Goal: Navigation & Orientation: Understand site structure

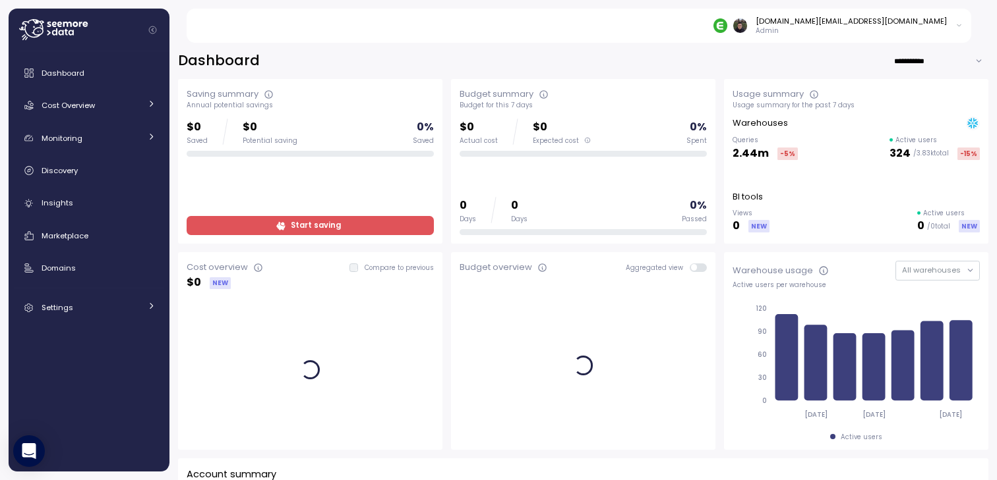
click at [432, 53] on div "**********" at bounding box center [583, 60] width 810 height 19
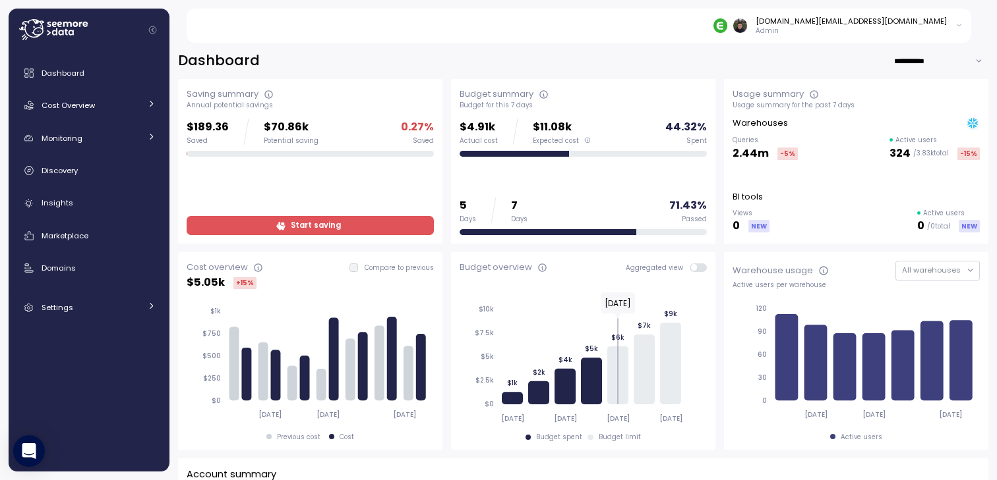
click at [444, 58] on div "**********" at bounding box center [583, 60] width 810 height 19
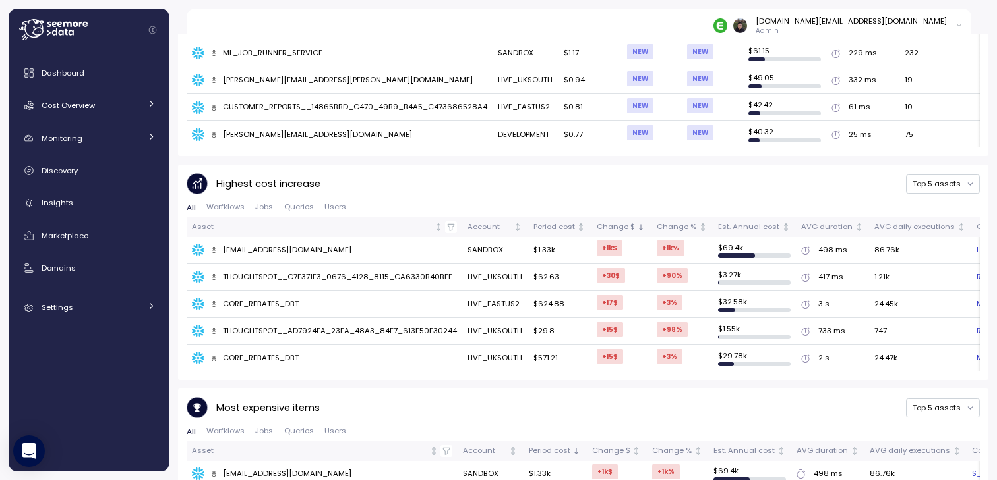
click at [434, 397] on div "Most expensive items Top 5 assets" at bounding box center [583, 408] width 793 height 22
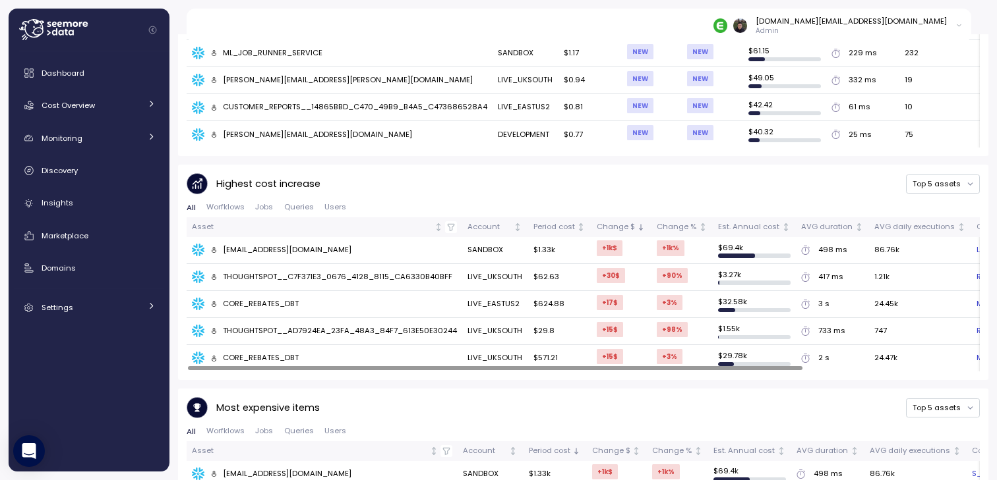
click at [233, 204] on span "Worfklows" at bounding box center [225, 207] width 38 height 7
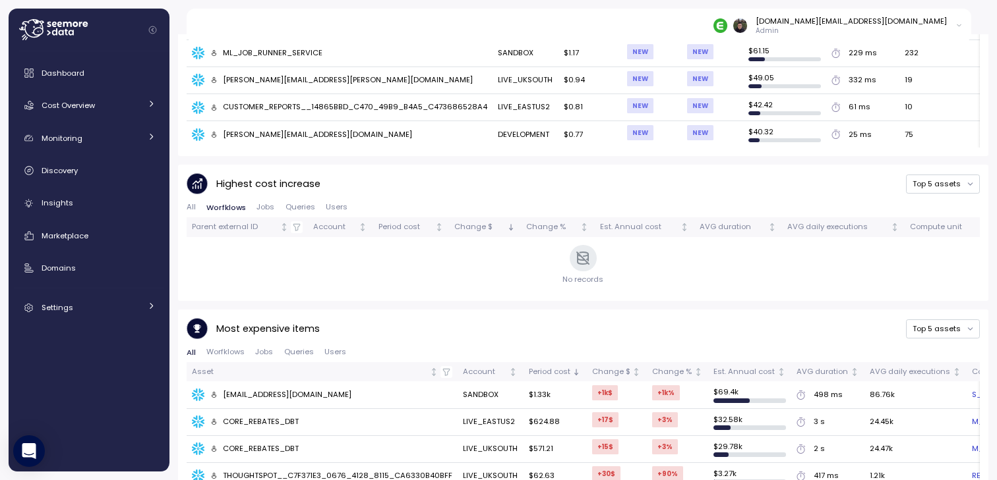
click at [268, 204] on span "Jobs" at bounding box center [265, 207] width 18 height 7
click at [285, 204] on span "Queries" at bounding box center [300, 207] width 30 height 7
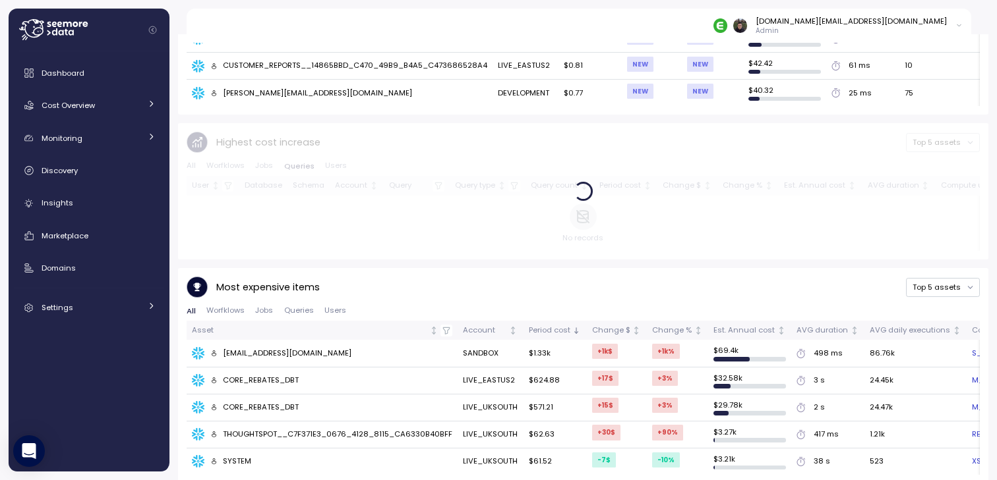
scroll to position [819, 0]
click at [377, 283] on div "Most expensive items Top 5 assets" at bounding box center [583, 286] width 793 height 22
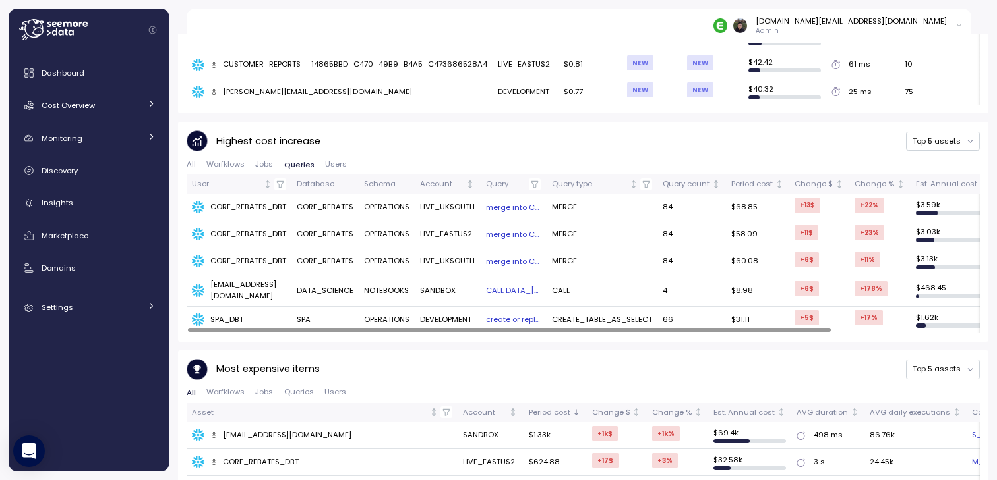
click at [196, 161] on button "All" at bounding box center [194, 165] width 14 height 9
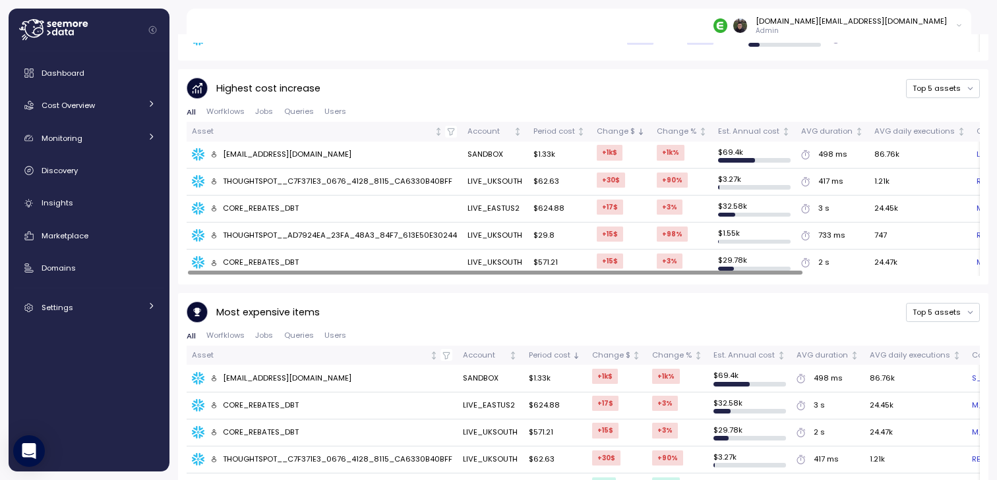
scroll to position [895, 0]
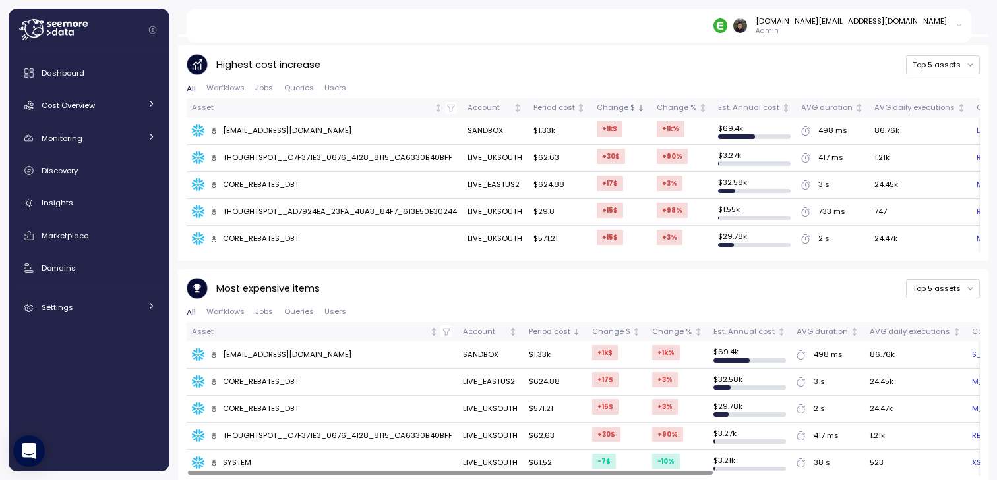
click at [415, 291] on div "Most expensive items Top 5 assets All Worfklows Jobs Queries Users Asset Accoun…" at bounding box center [583, 377] width 793 height 198
click at [411, 287] on div "Most expensive items Top 5 assets" at bounding box center [583, 289] width 793 height 22
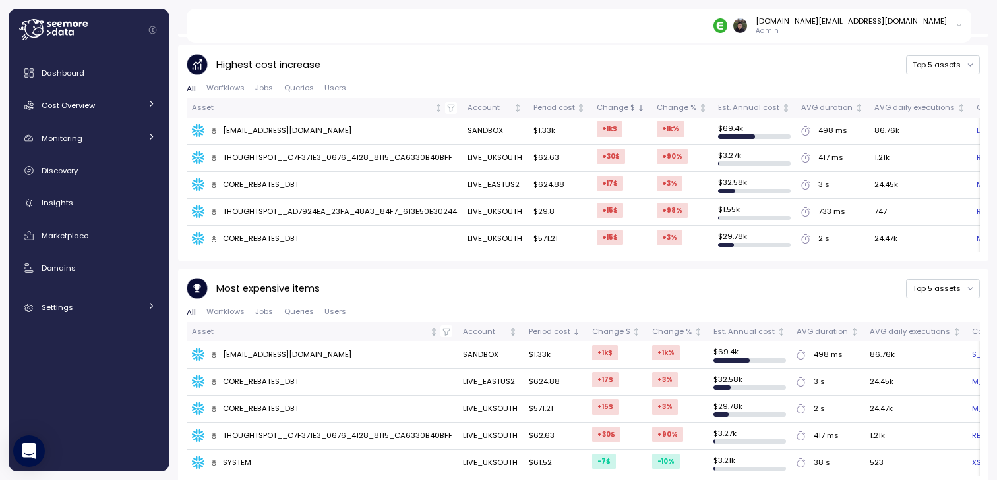
click at [411, 287] on div "Most expensive items Top 5 assets" at bounding box center [583, 289] width 793 height 22
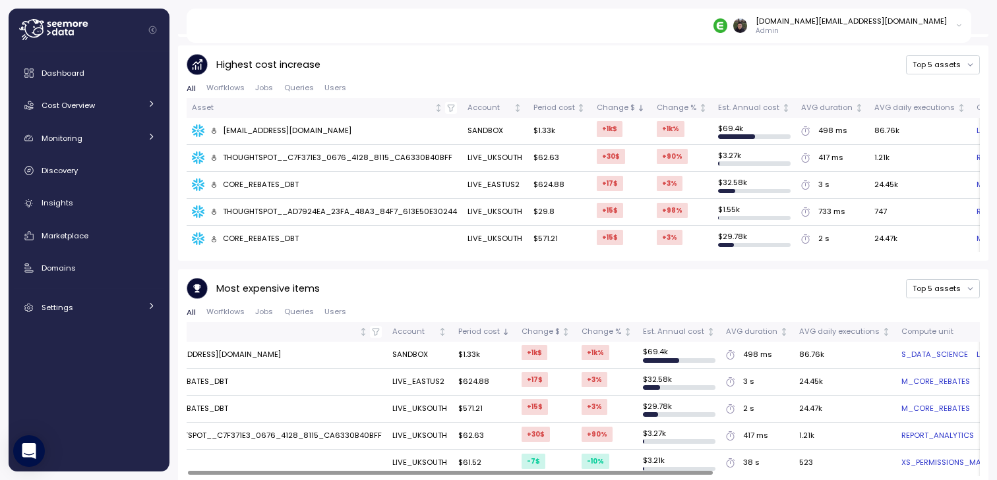
scroll to position [0, 0]
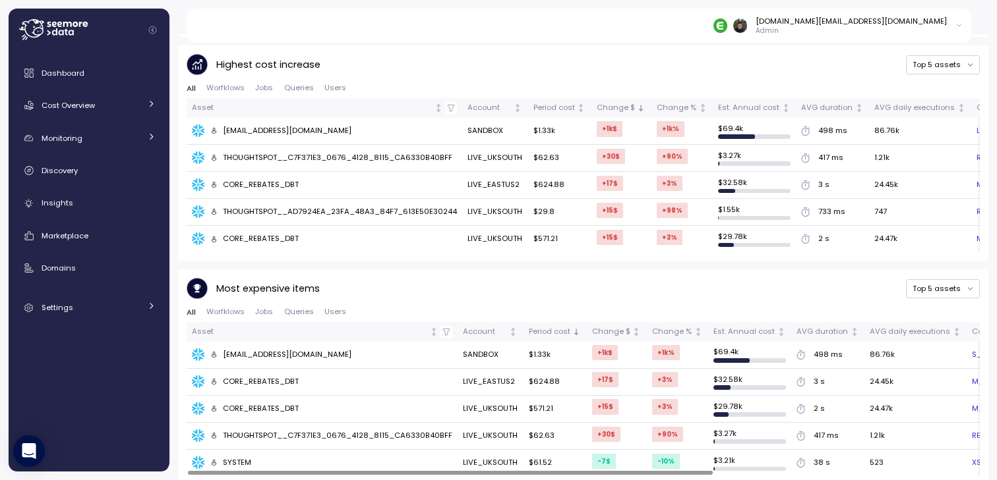
click at [432, 278] on div "Most expensive items Top 5 assets" at bounding box center [583, 289] width 793 height 22
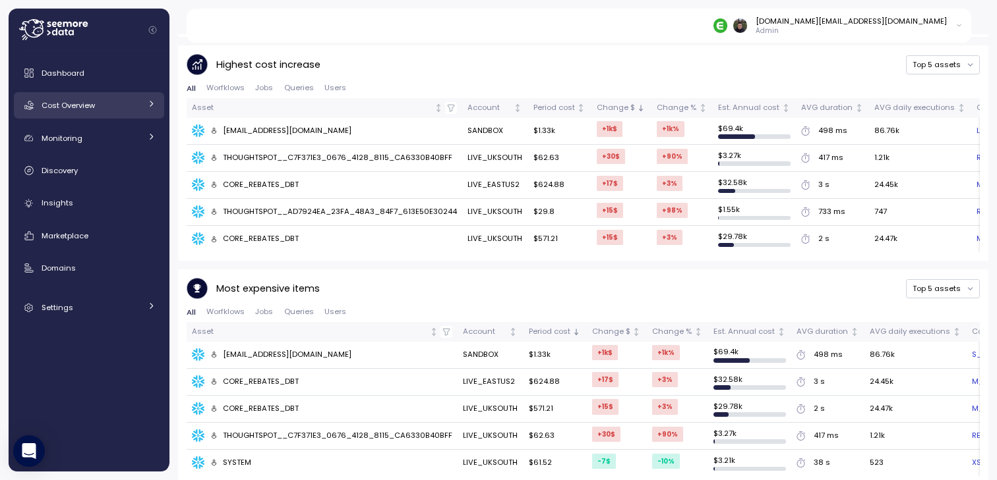
click at [90, 109] on span "Cost Overview" at bounding box center [68, 105] width 53 height 11
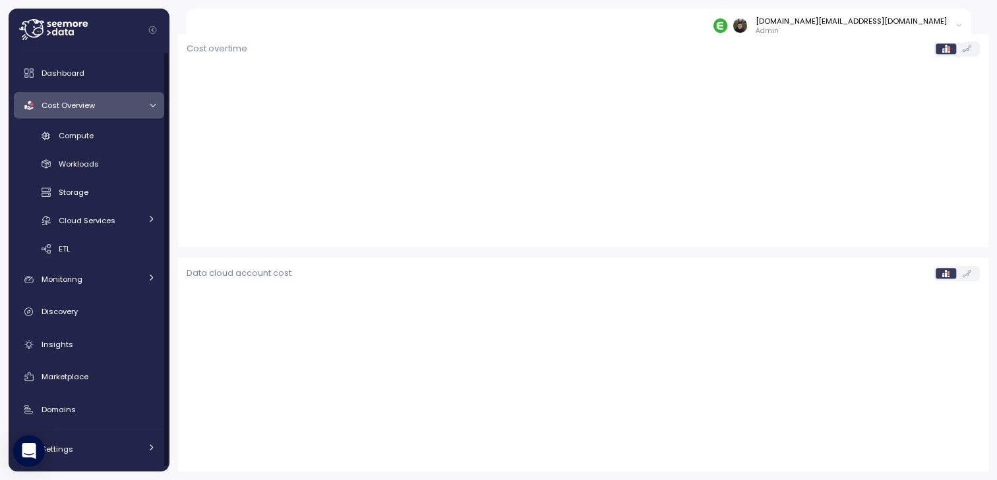
scroll to position [401, 0]
click at [89, 128] on link "Compute" at bounding box center [89, 136] width 150 height 22
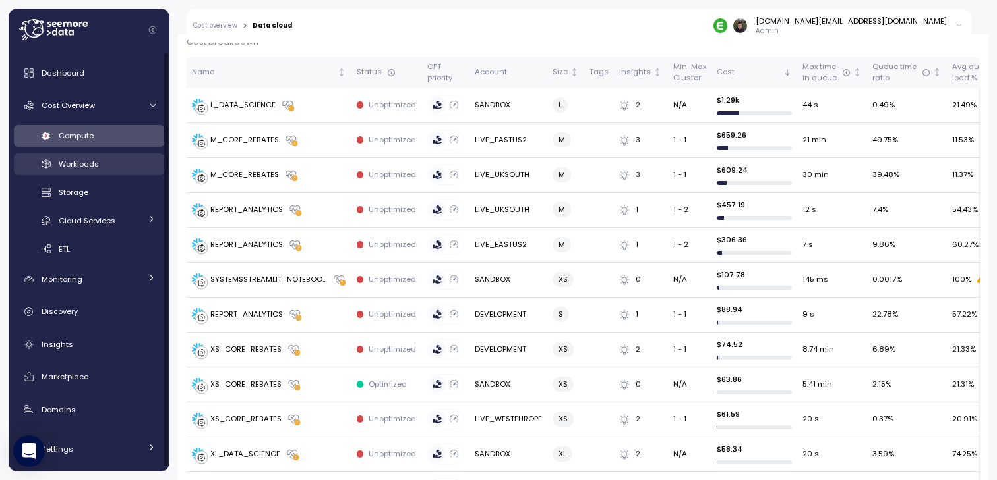
click at [92, 163] on span "Workloads" at bounding box center [79, 164] width 40 height 11
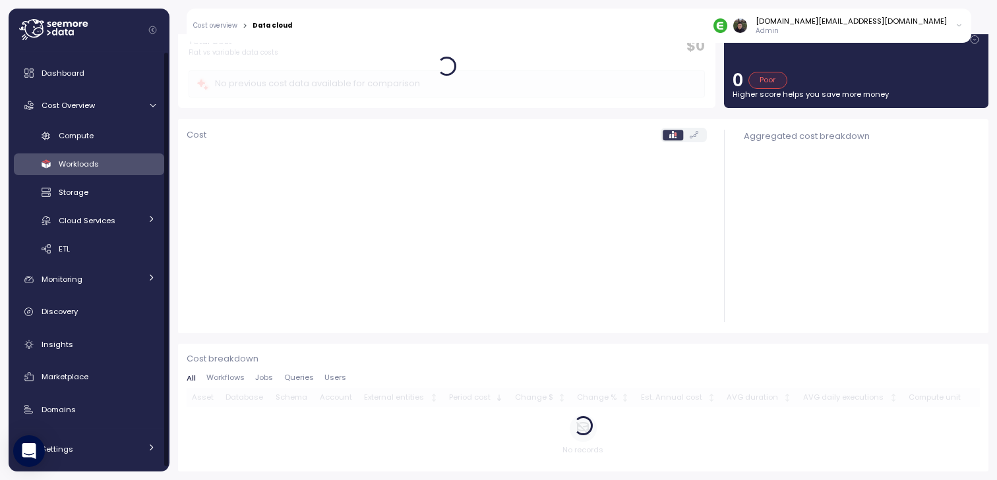
scroll to position [82, 0]
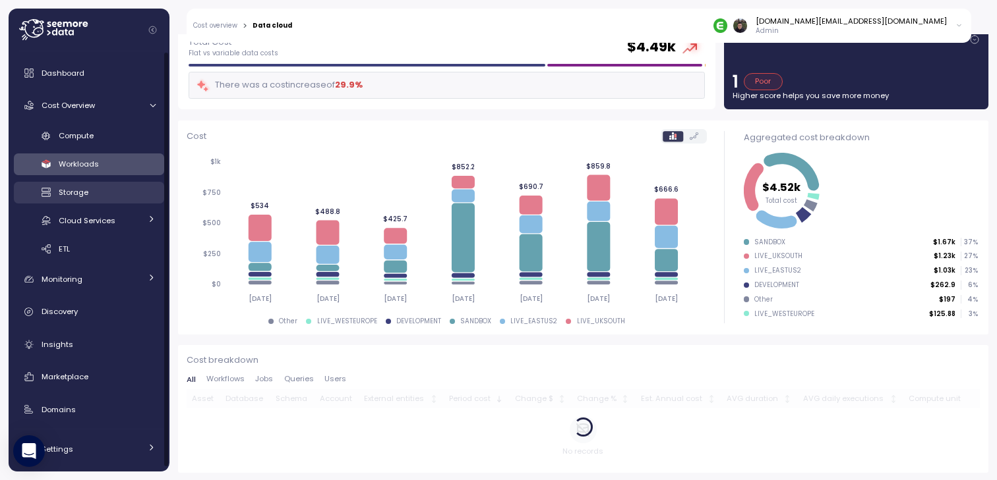
click at [96, 187] on div "Storage" at bounding box center [107, 192] width 97 height 13
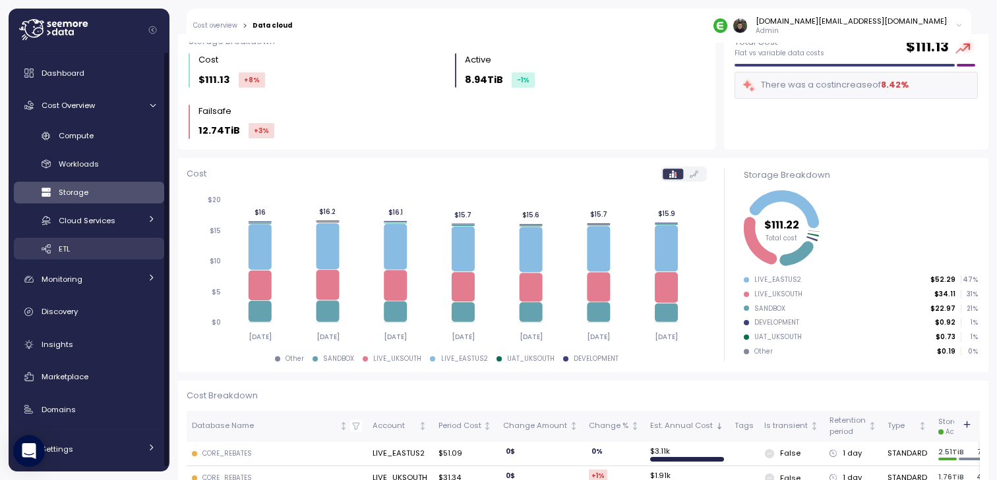
click at [91, 252] on div "ETL" at bounding box center [107, 249] width 97 height 13
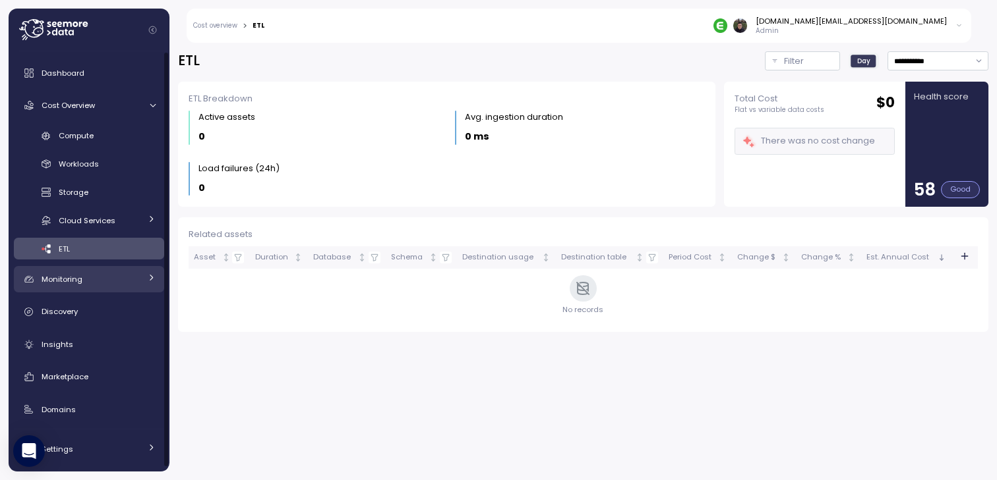
click at [92, 285] on div "Monitoring" at bounding box center [91, 279] width 99 height 13
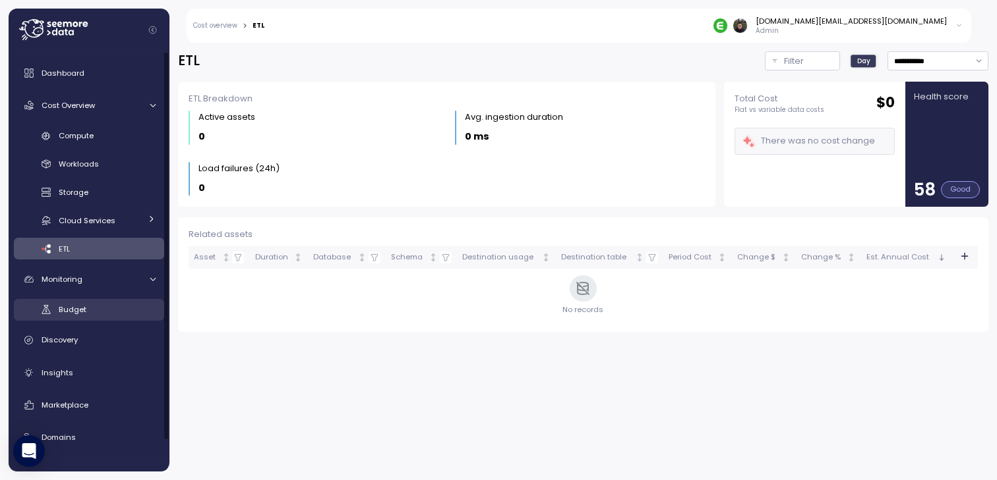
click at [92, 311] on div "Budget" at bounding box center [107, 309] width 97 height 13
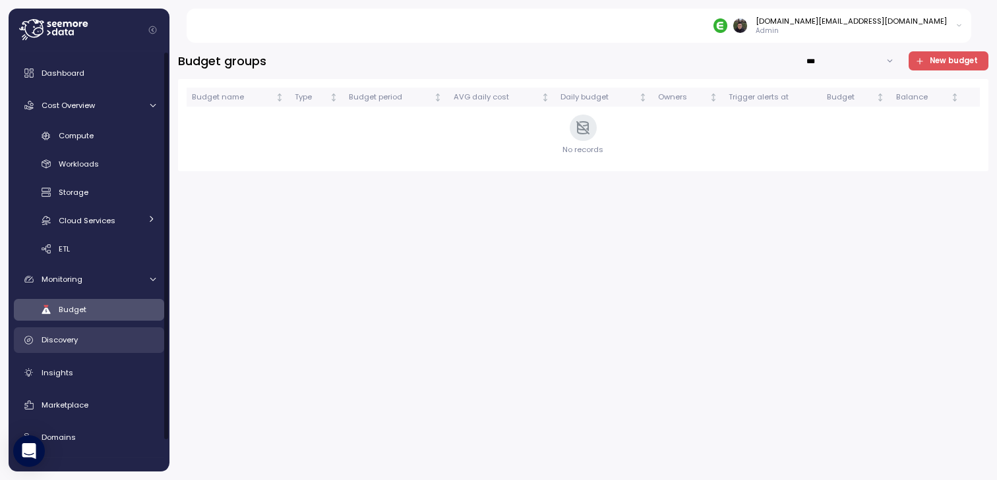
click at [92, 342] on div "Discovery" at bounding box center [99, 339] width 114 height 13
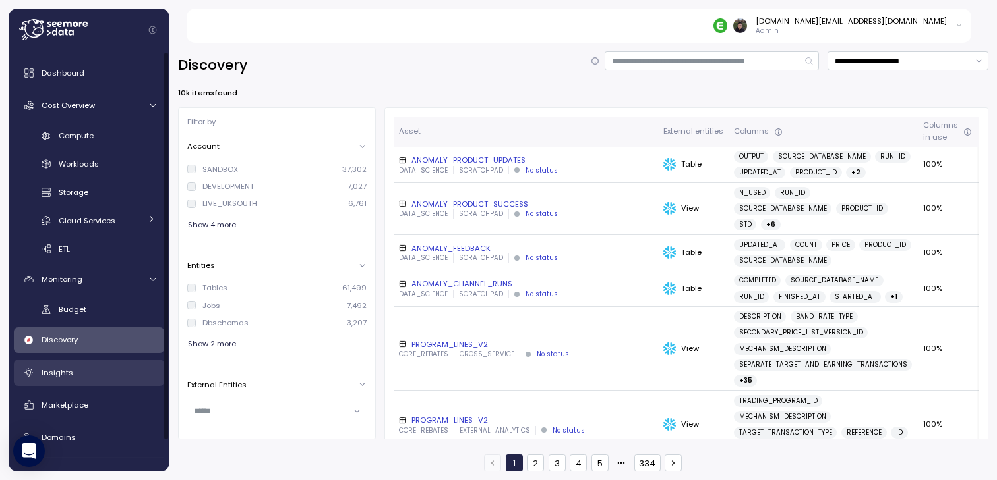
click at [92, 368] on div "Insights" at bounding box center [99, 372] width 114 height 13
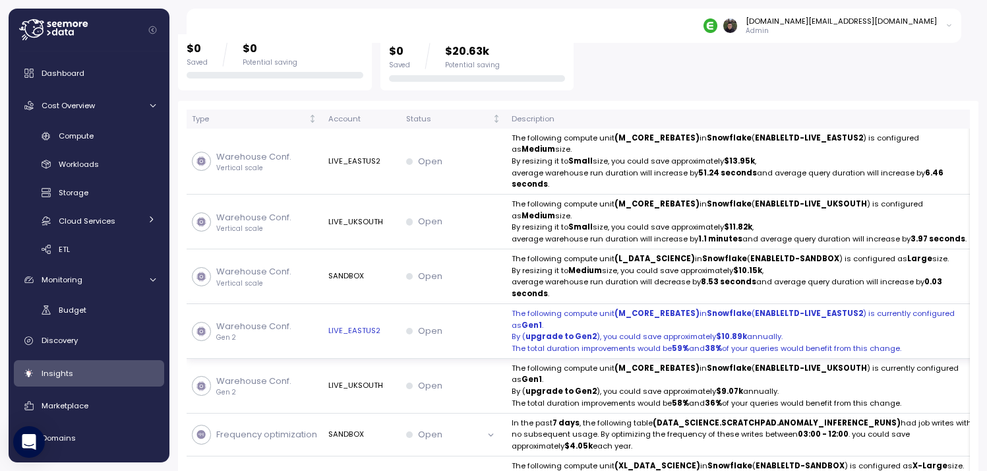
scroll to position [324, 0]
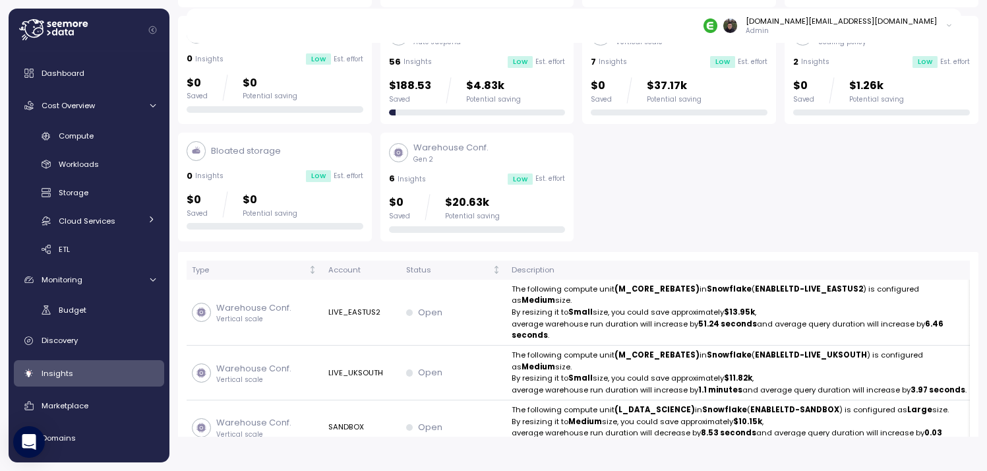
scroll to position [154, 0]
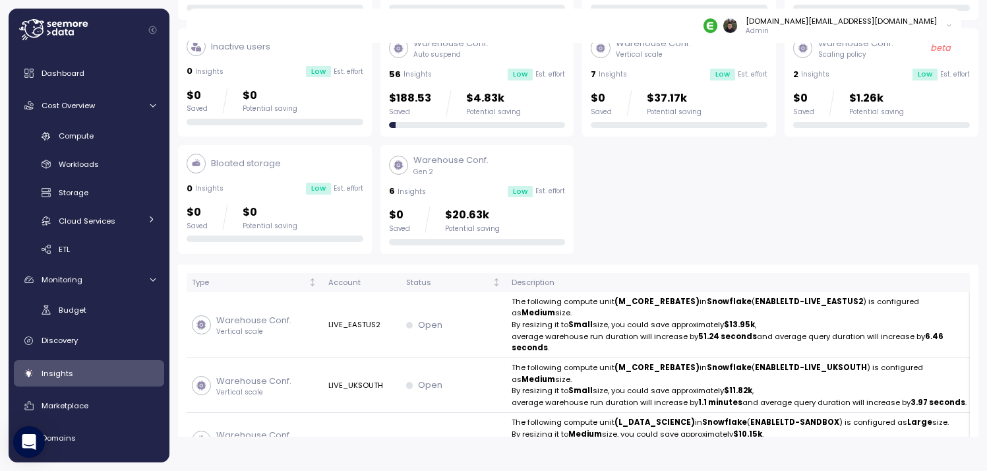
click at [618, 220] on div "Unused data flows 69 Insights Low Est. effort $0 Saved $2.14k Potential saving …" at bounding box center [578, 84] width 800 height 339
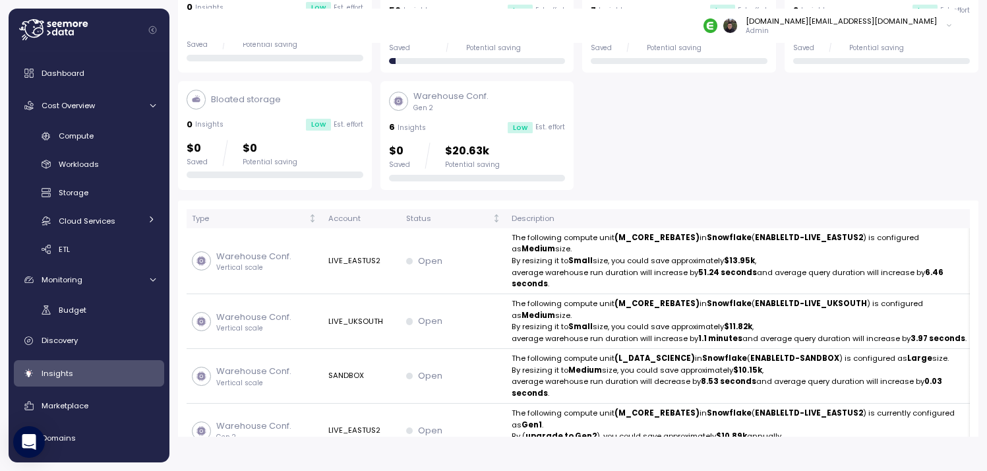
scroll to position [245, 0]
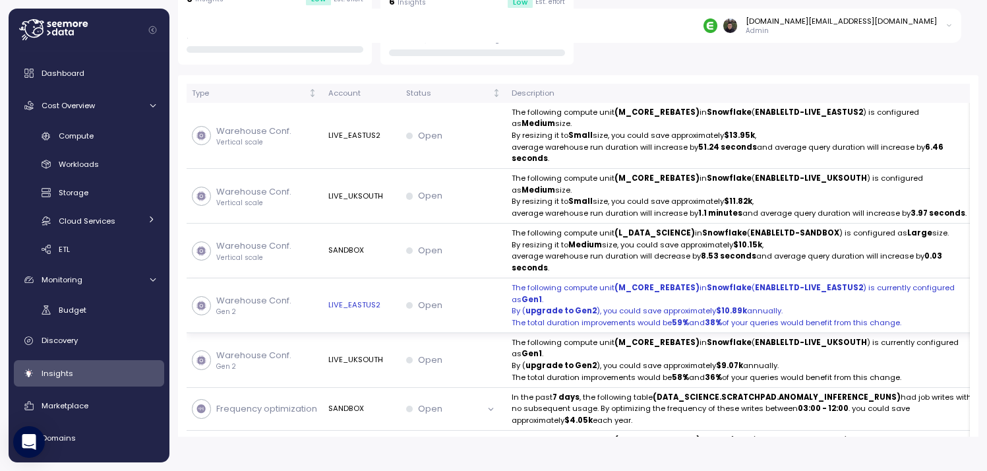
scroll to position [336, 0]
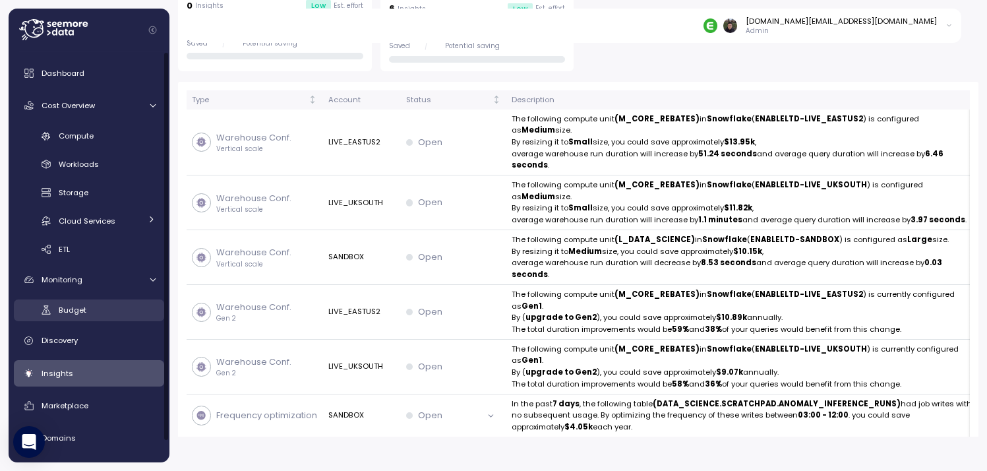
click at [88, 304] on div "Budget" at bounding box center [107, 309] width 97 height 13
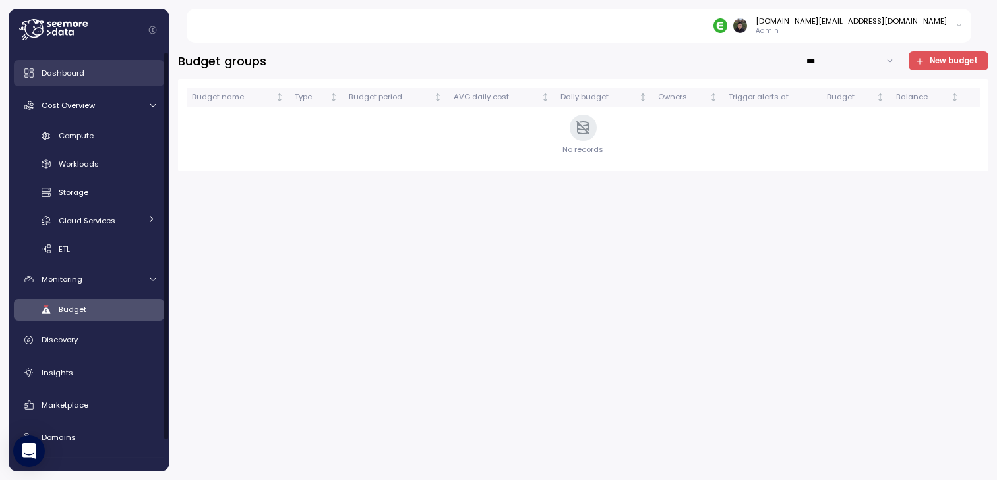
click at [87, 69] on div "Dashboard" at bounding box center [99, 73] width 114 height 13
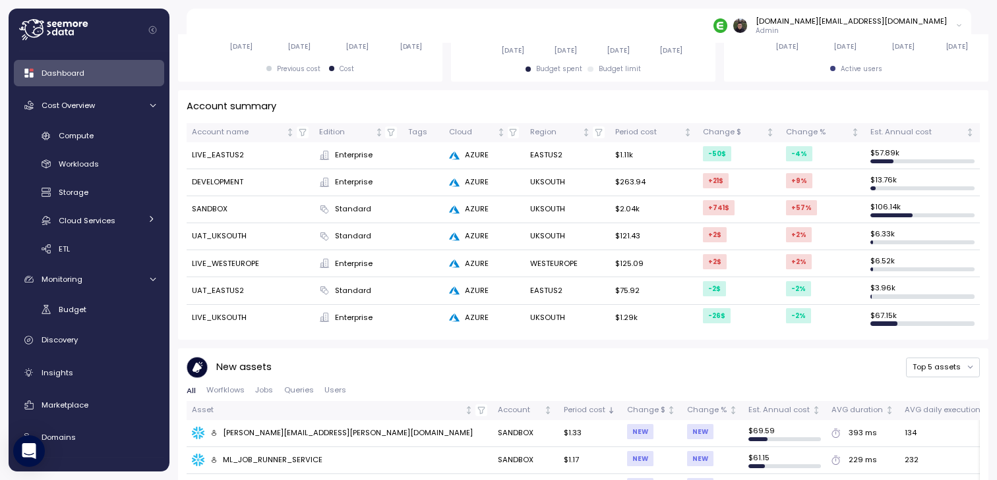
scroll to position [347, 0]
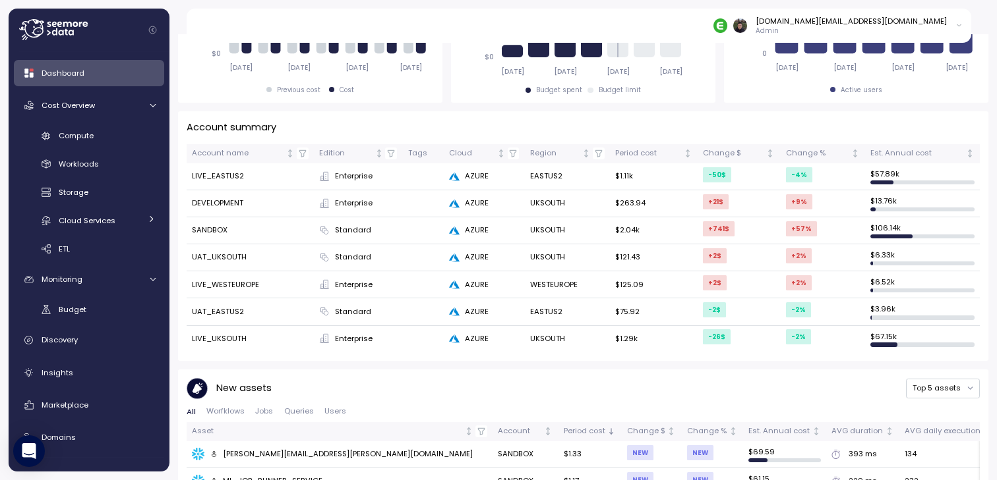
click at [451, 378] on div "New assets Top 5 assets" at bounding box center [583, 389] width 793 height 22
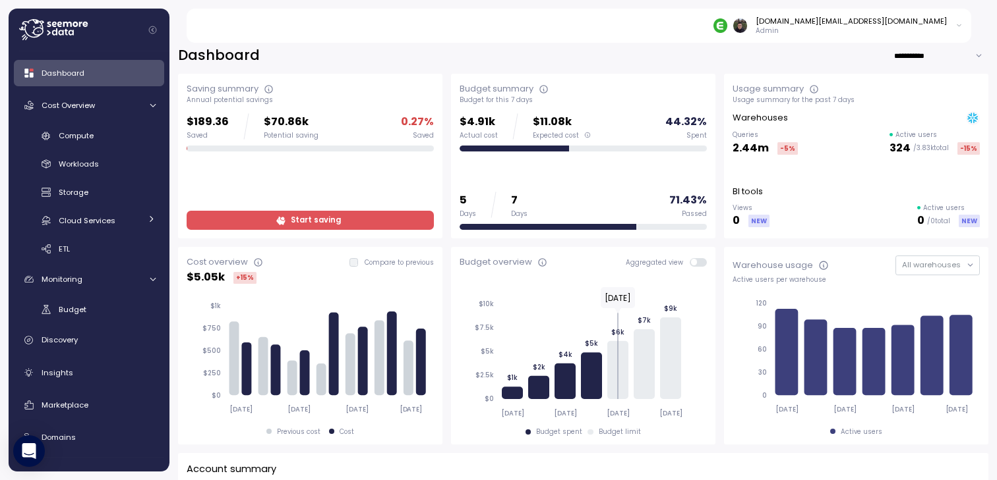
scroll to position [0, 0]
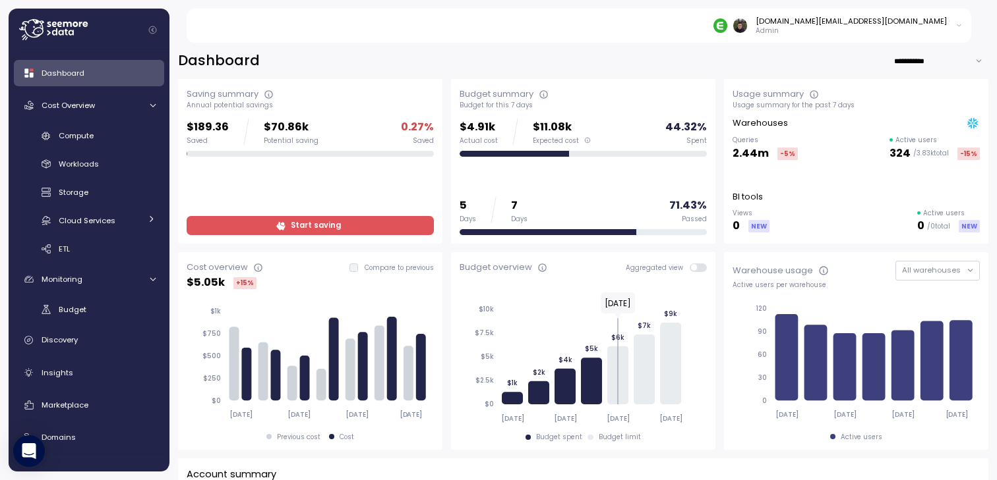
click at [470, 53] on div "**********" at bounding box center [583, 60] width 810 height 19
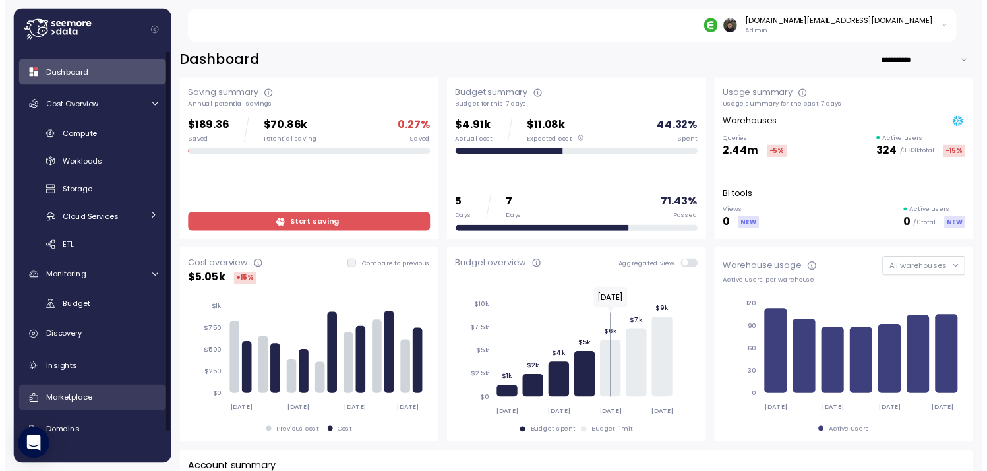
scroll to position [34, 0]
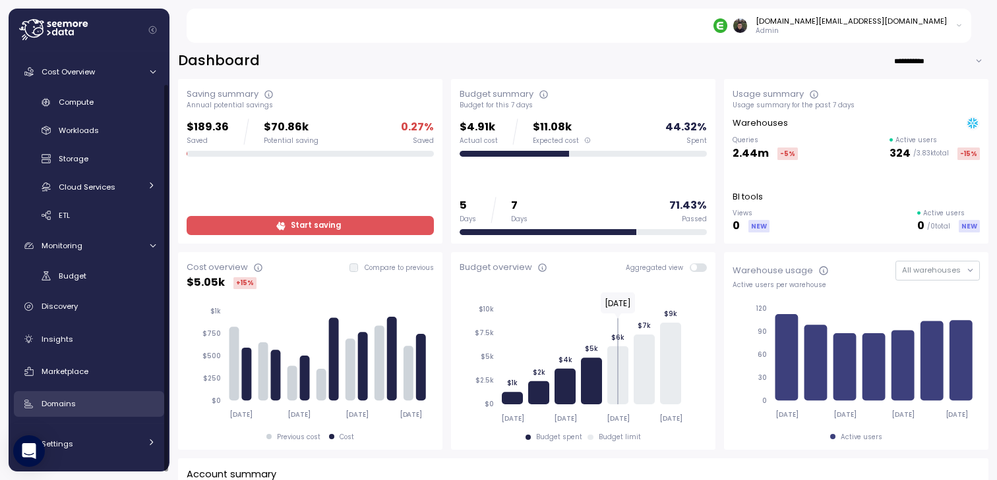
click at [84, 407] on div "Domains" at bounding box center [99, 403] width 114 height 13
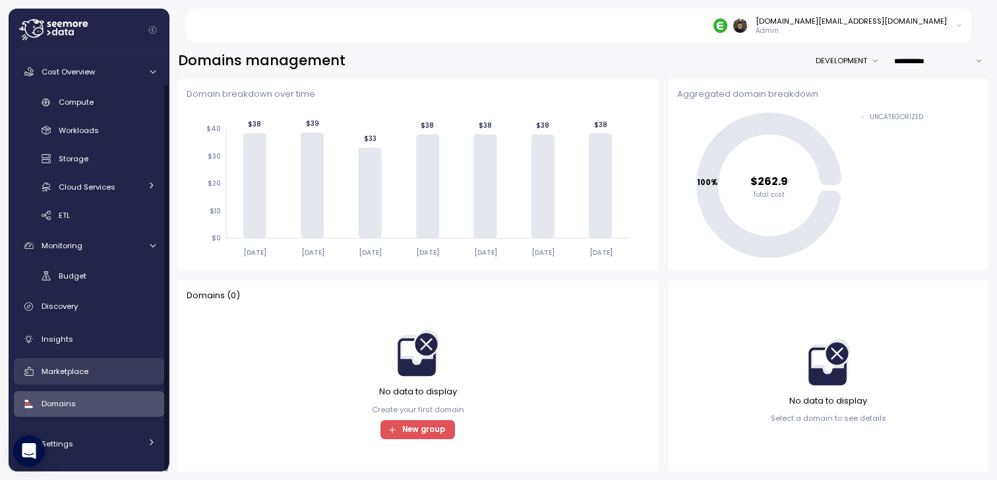
click at [107, 372] on div "Marketplace" at bounding box center [99, 371] width 114 height 13
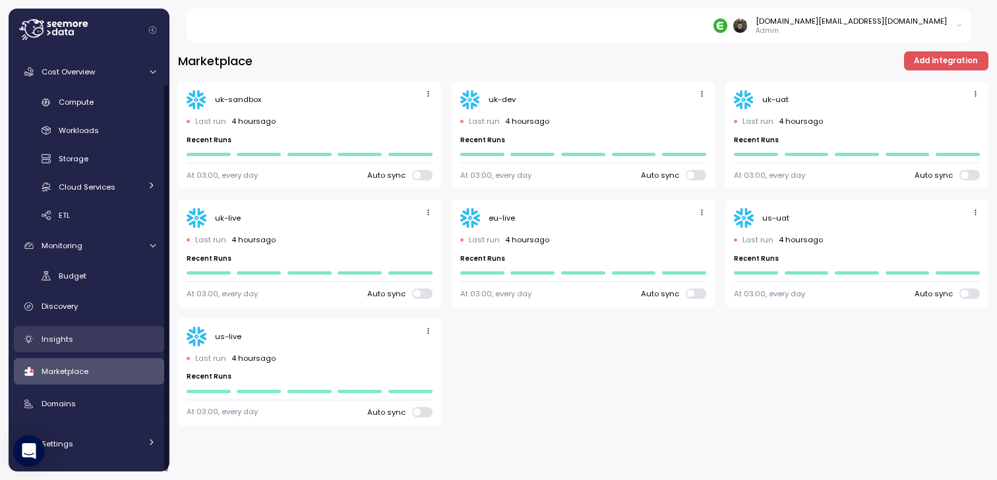
click at [107, 334] on div "Insights" at bounding box center [99, 339] width 114 height 13
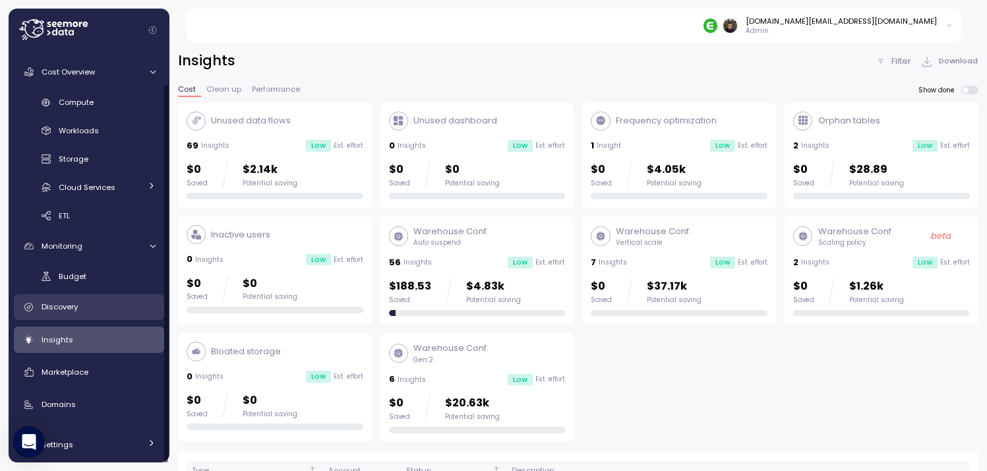
click at [107, 303] on div "Discovery" at bounding box center [99, 306] width 114 height 13
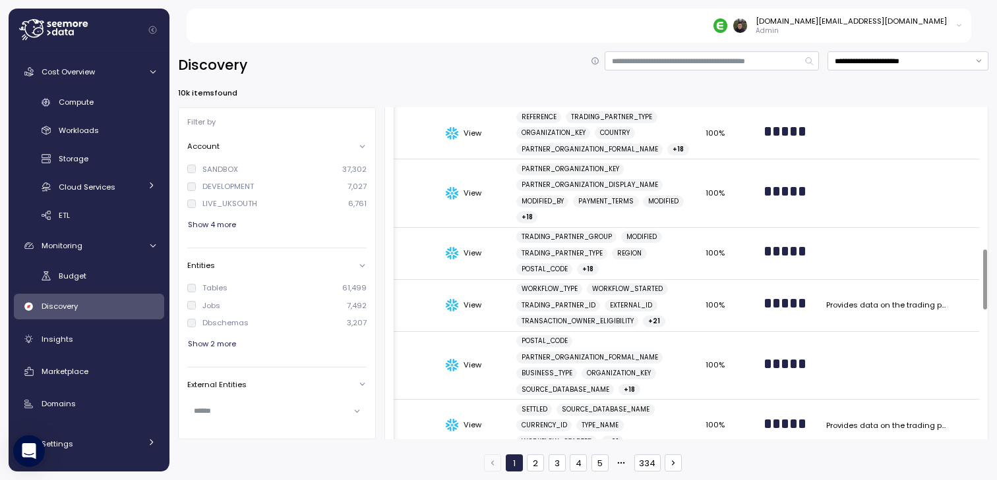
scroll to position [329, 0]
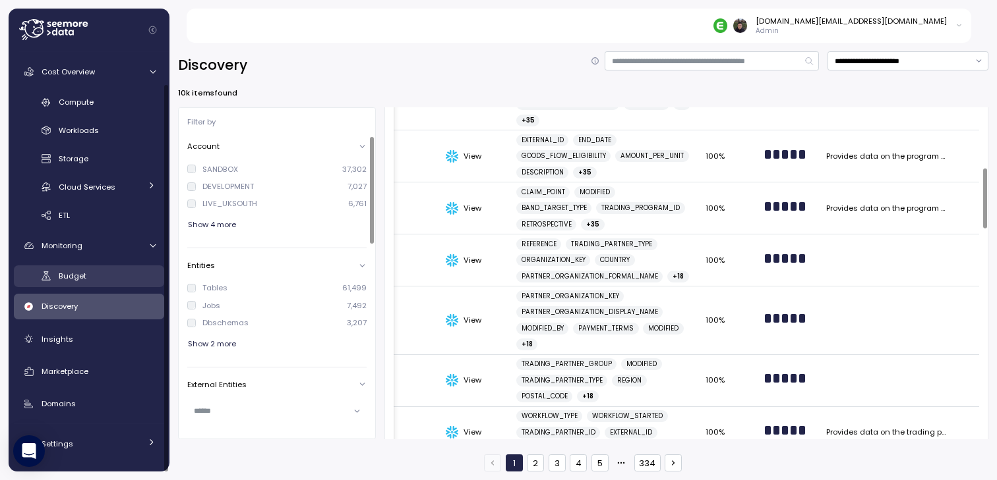
click at [103, 286] on link "Budget" at bounding box center [89, 277] width 150 height 22
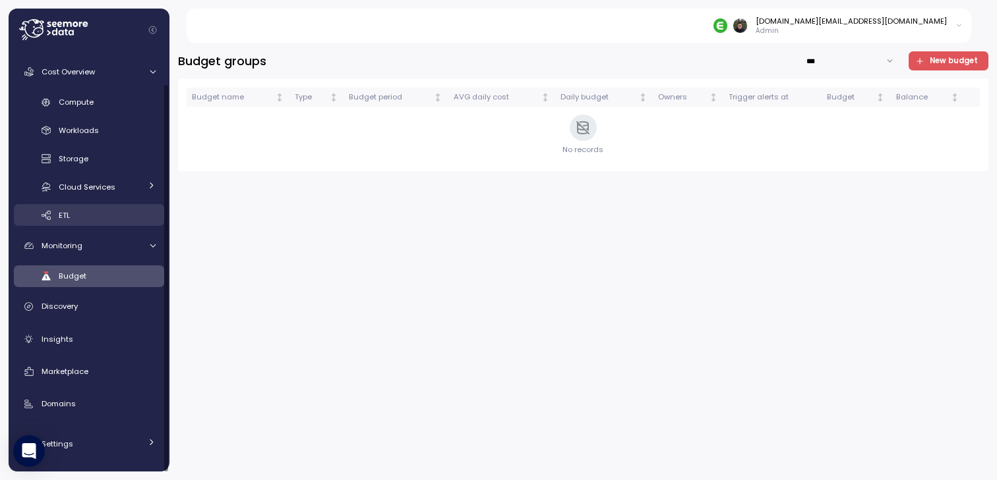
click at [98, 214] on div "ETL" at bounding box center [107, 215] width 97 height 13
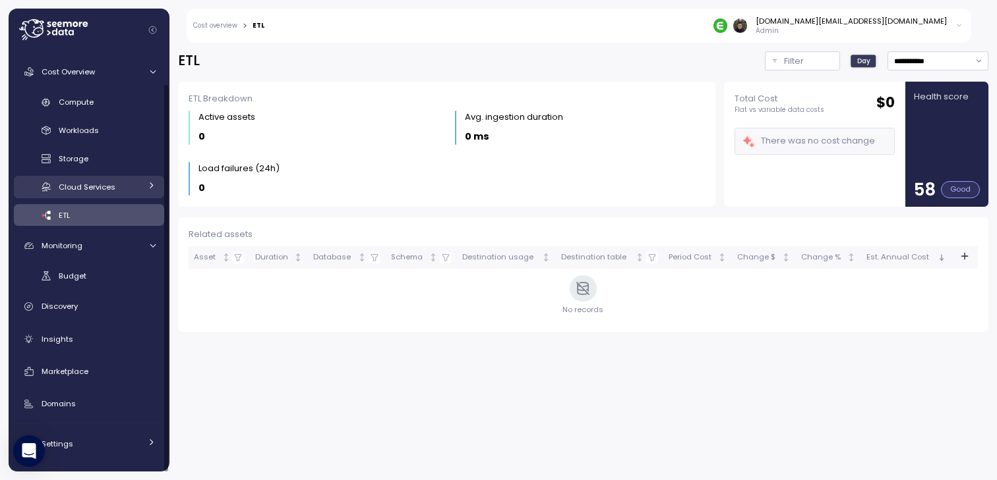
click at [98, 188] on span "Cloud Services" at bounding box center [87, 187] width 57 height 11
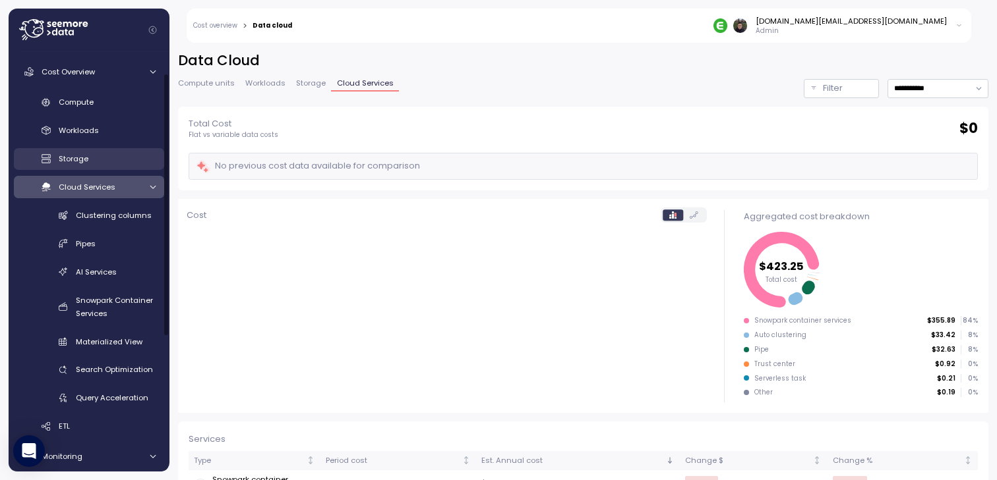
click at [99, 154] on div "Storage" at bounding box center [107, 158] width 97 height 13
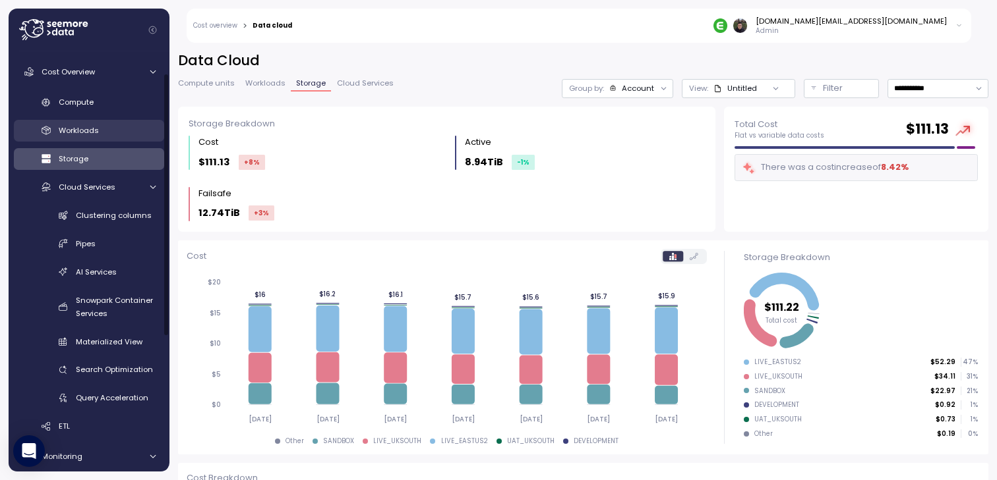
click at [101, 131] on div "Workloads" at bounding box center [107, 130] width 97 height 13
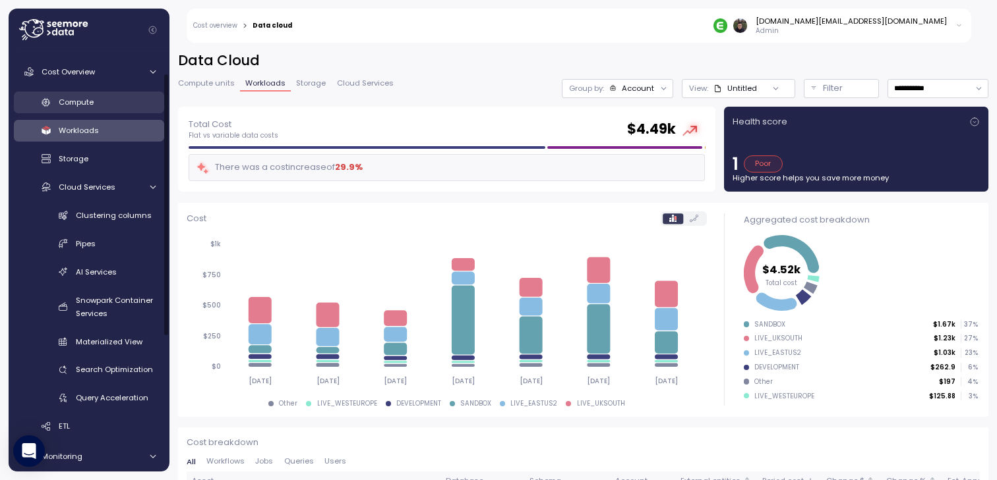
click at [101, 97] on div "Compute" at bounding box center [107, 102] width 97 height 13
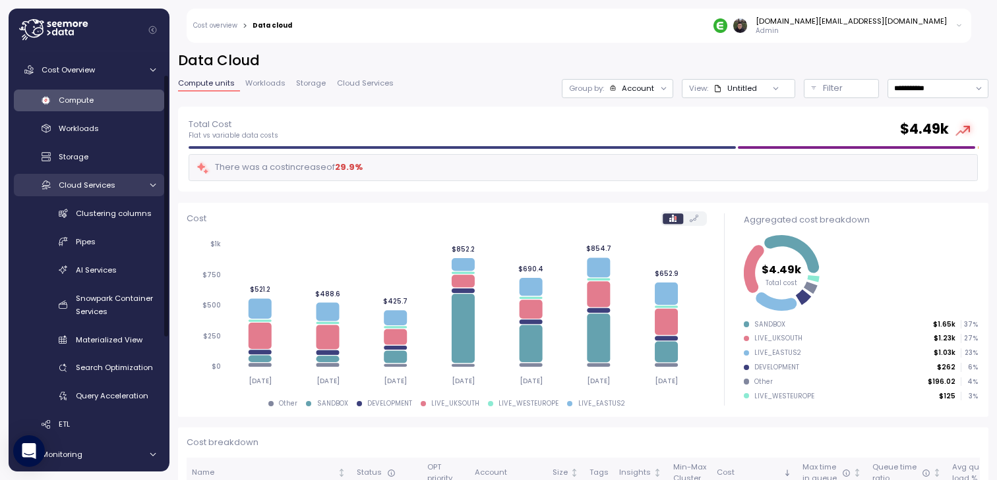
click at [134, 187] on div "Cloud Services" at bounding box center [100, 185] width 82 height 13
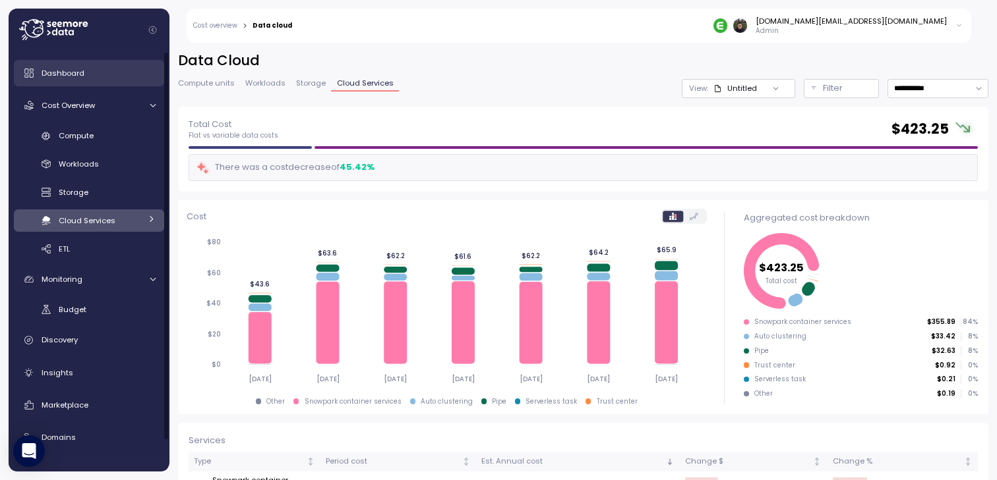
click at [88, 73] on div "Dashboard" at bounding box center [99, 73] width 114 height 13
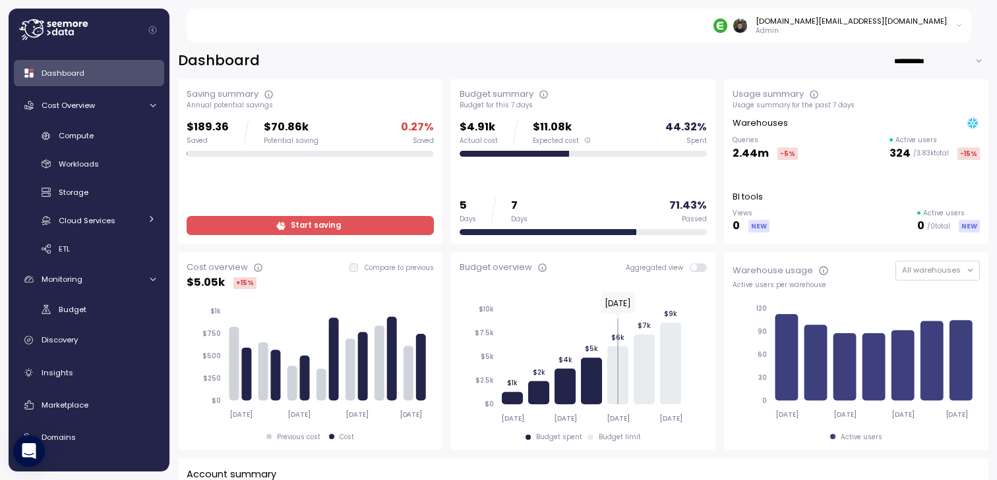
click at [446, 70] on div "**********" at bounding box center [583, 60] width 810 height 19
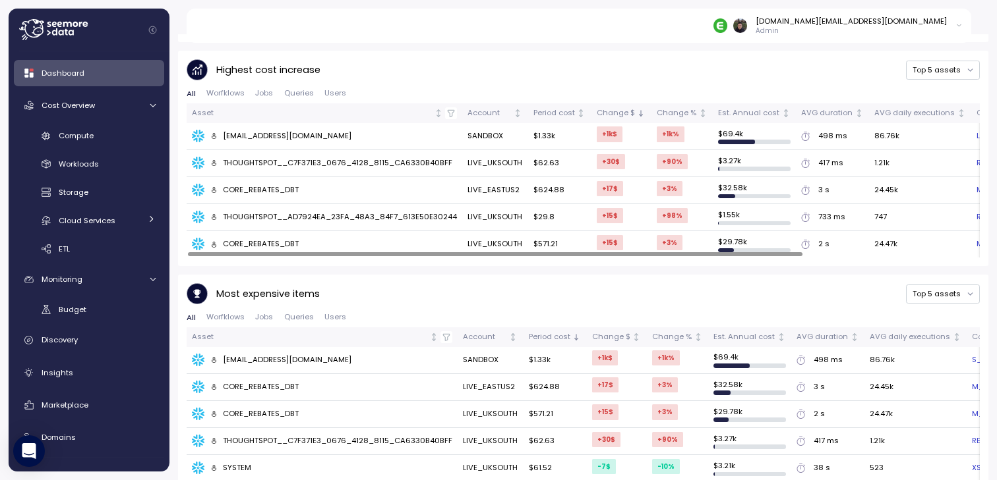
scroll to position [895, 0]
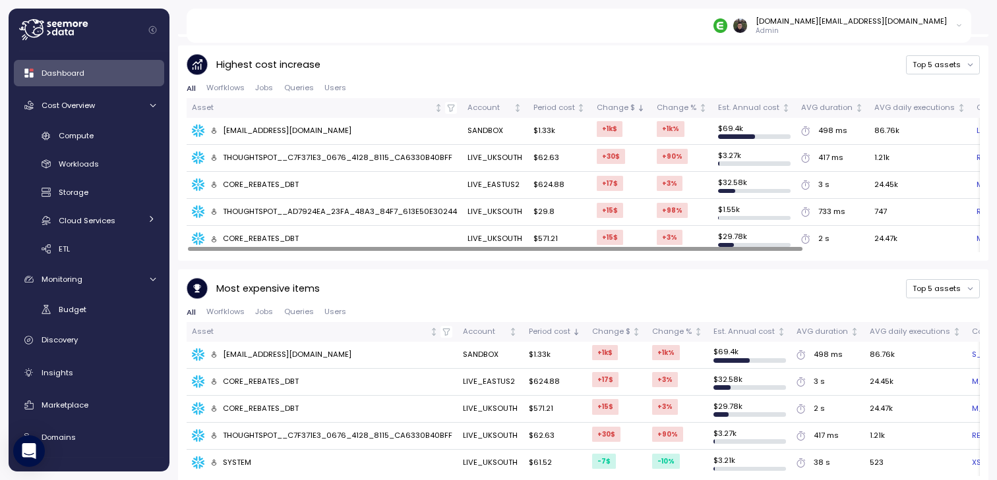
click at [465, 278] on div "Most expensive items Top 5 assets" at bounding box center [583, 289] width 793 height 22
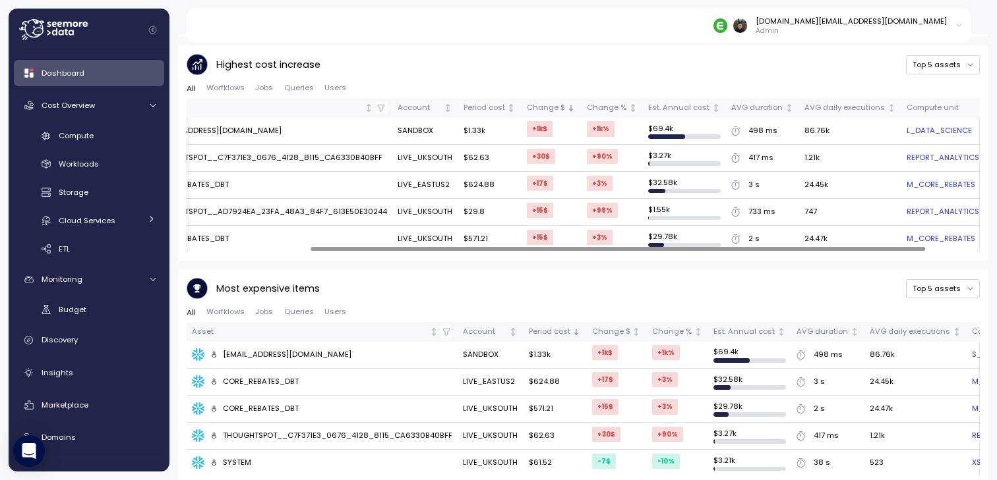
scroll to position [0, 0]
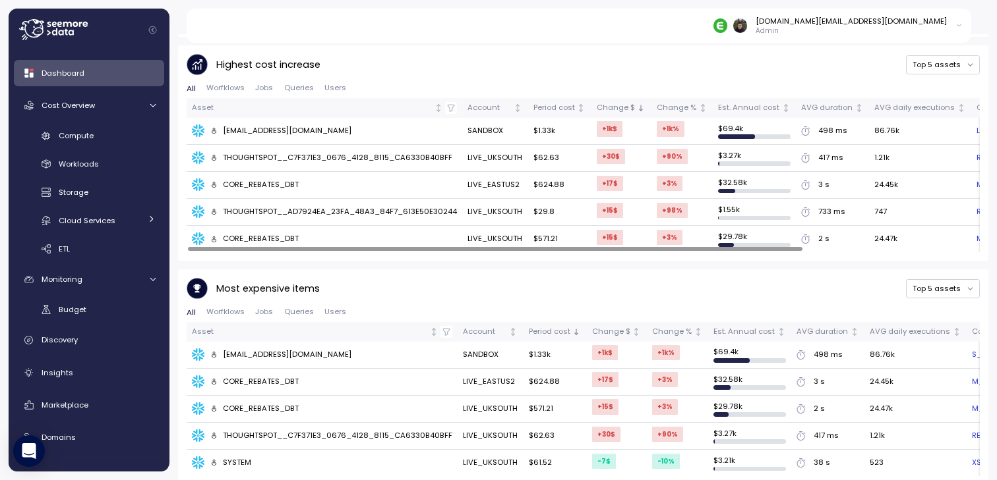
click at [471, 278] on div "Most expensive items Top 5 assets" at bounding box center [583, 289] width 793 height 22
click at [483, 278] on div "Most expensive items Top 5 assets" at bounding box center [583, 289] width 793 height 22
